Goal: Task Accomplishment & Management: Use online tool/utility

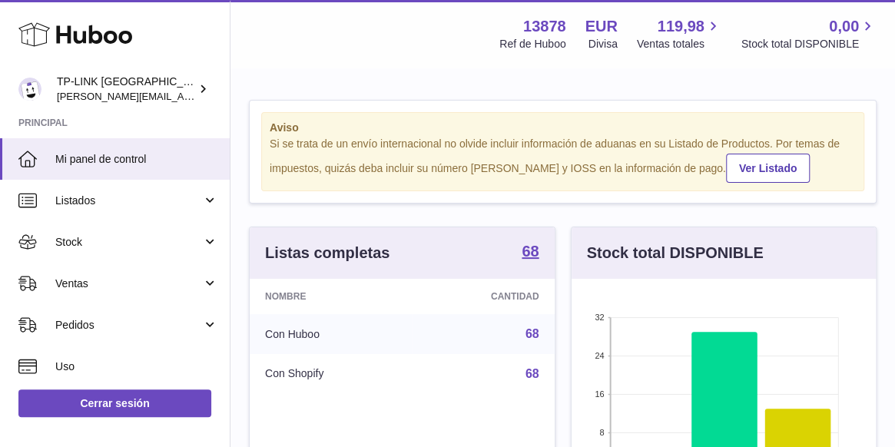
scroll to position [240, 304]
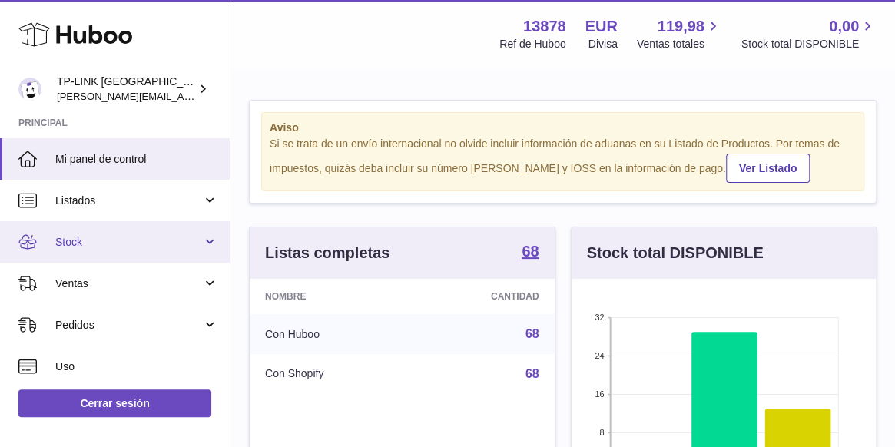
click at [211, 243] on link "Stock" at bounding box center [115, 241] width 230 height 41
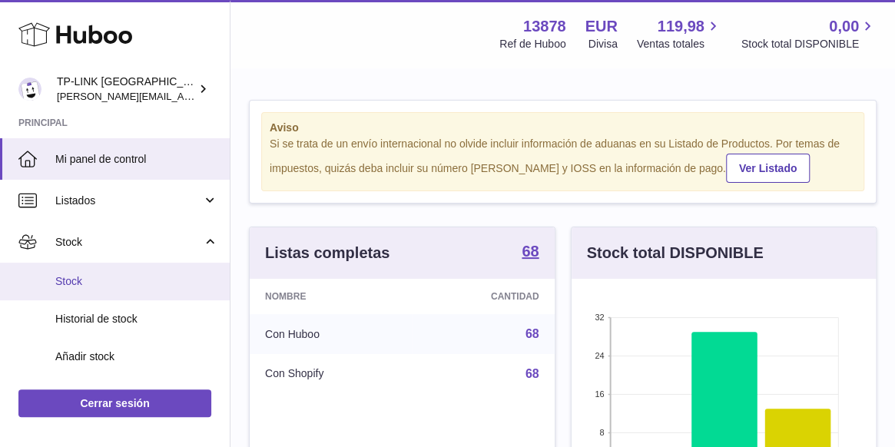
click at [98, 277] on span "Stock" at bounding box center [136, 281] width 163 height 15
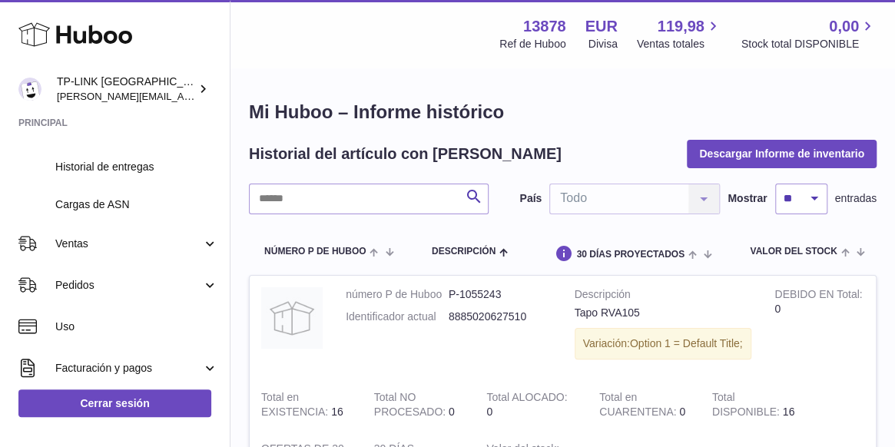
scroll to position [230, 0]
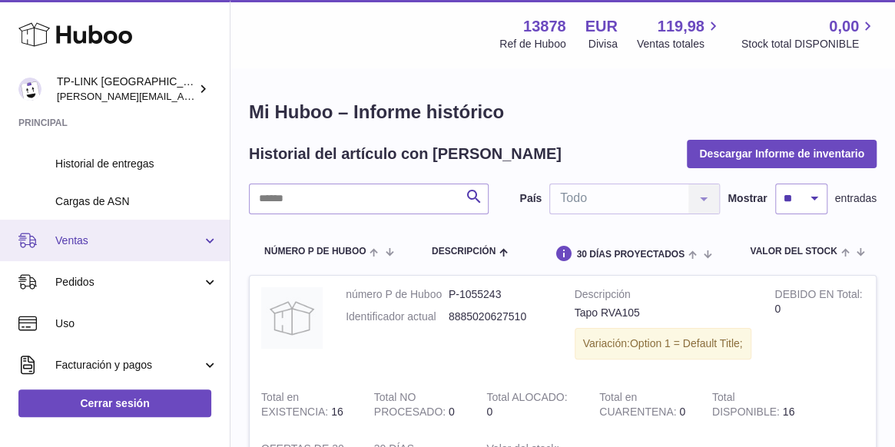
drag, startPoint x: 205, startPoint y: 239, endPoint x: 181, endPoint y: 252, distance: 27.2
click at [205, 239] on link "Ventas" at bounding box center [115, 240] width 230 height 41
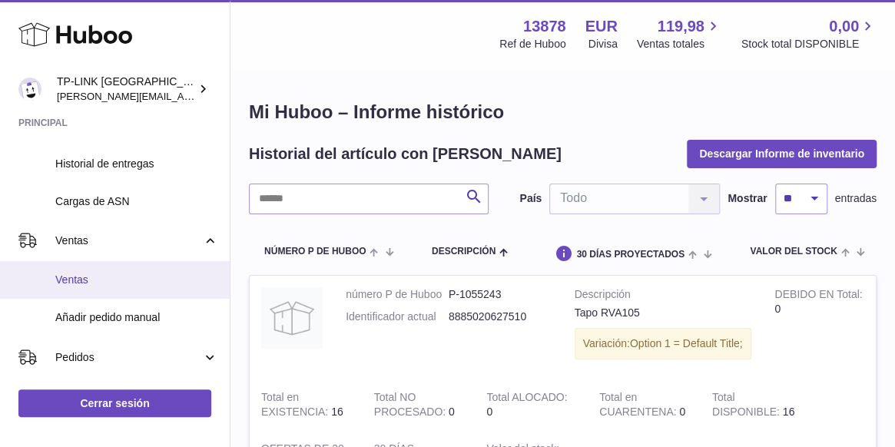
click at [110, 276] on span "Ventas" at bounding box center [136, 280] width 163 height 15
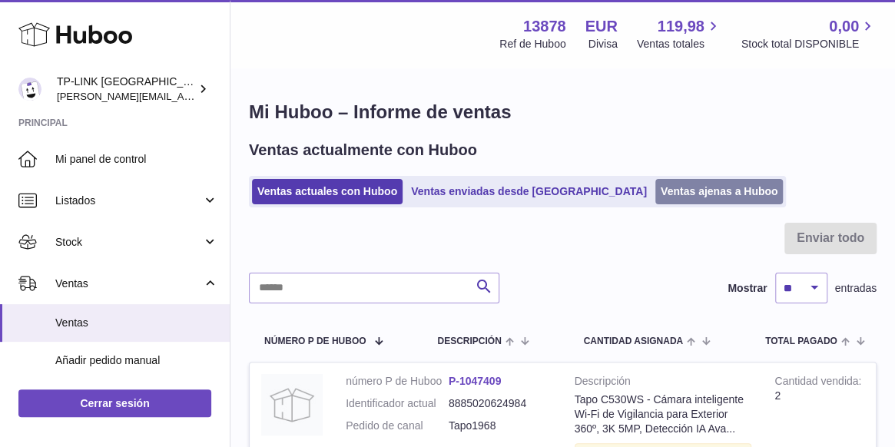
click at [655, 190] on link "Ventas ajenas a Huboo" at bounding box center [719, 191] width 128 height 25
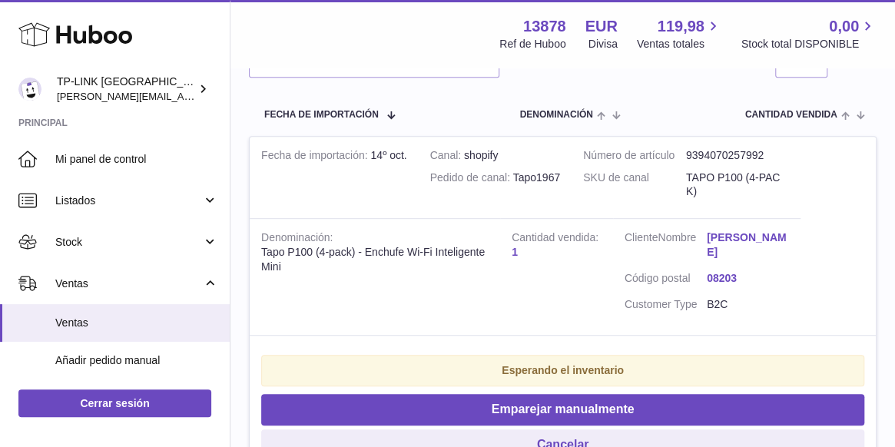
scroll to position [307, 0]
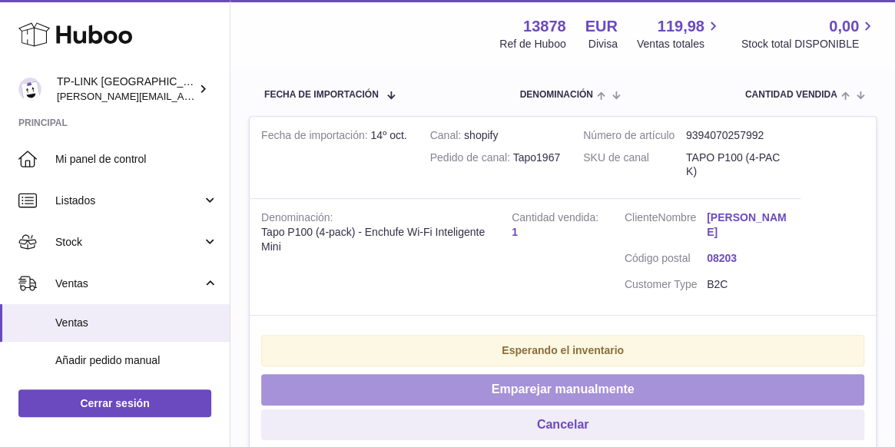
click at [632, 386] on button "Emparejar manualmente" at bounding box center [562, 389] width 603 height 31
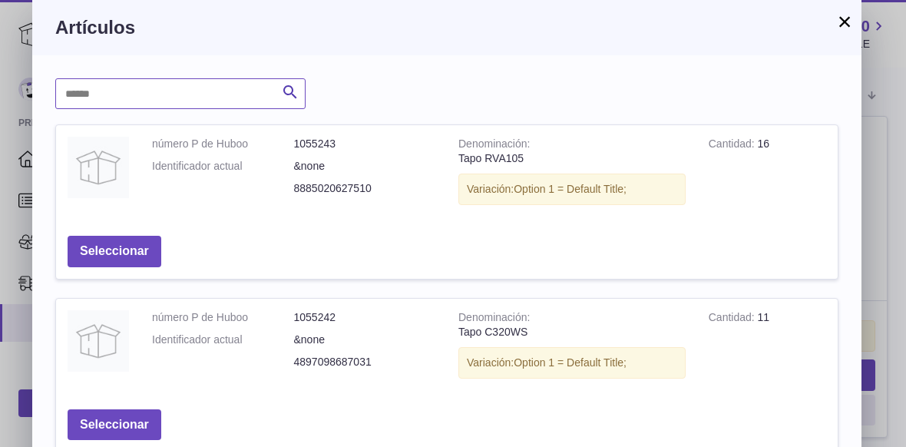
click at [263, 90] on input "text" at bounding box center [180, 93] width 250 height 31
type input "****"
click at [293, 93] on icon "submit" at bounding box center [290, 92] width 18 height 19
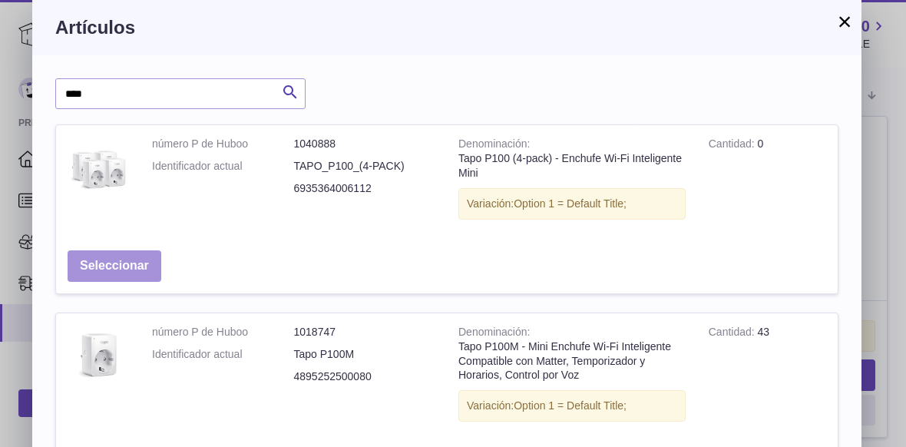
click at [101, 267] on button "Seleccionar" at bounding box center [115, 265] width 94 height 31
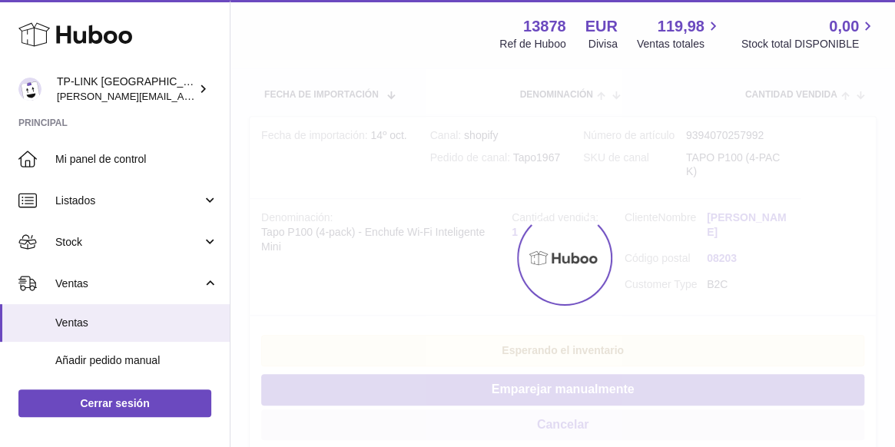
scroll to position [97, 0]
